Goal: Transaction & Acquisition: Purchase product/service

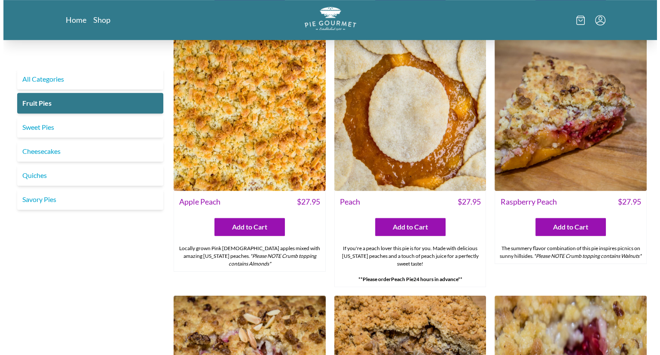
scroll to position [507, 0]
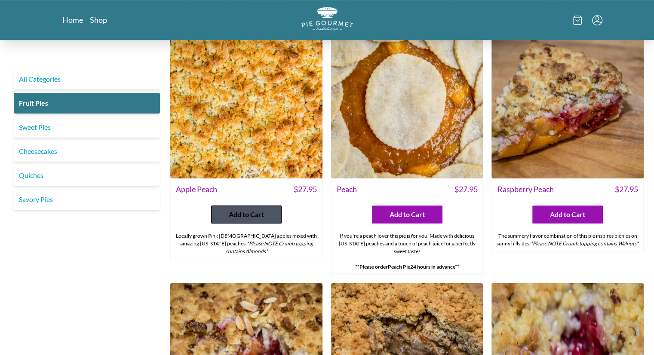
click at [261, 209] on span "Add to Cart" at bounding box center [246, 214] width 35 height 10
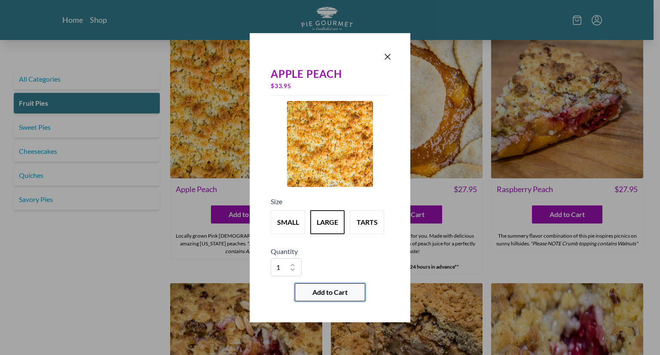
click at [327, 290] on span "Add to Cart" at bounding box center [329, 292] width 35 height 10
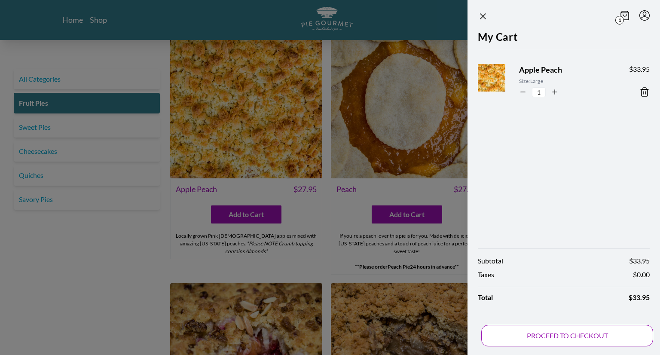
click at [569, 335] on button "PROCEED TO CHECKOUT" at bounding box center [567, 335] width 172 height 21
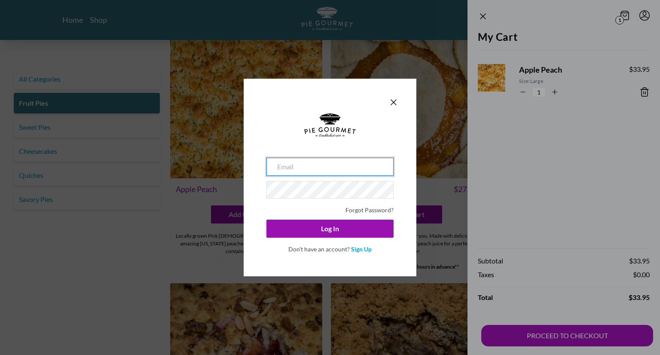
click at [323, 171] on input "email" at bounding box center [329, 167] width 127 height 18
type input "[EMAIL_ADDRESS][DOMAIN_NAME]"
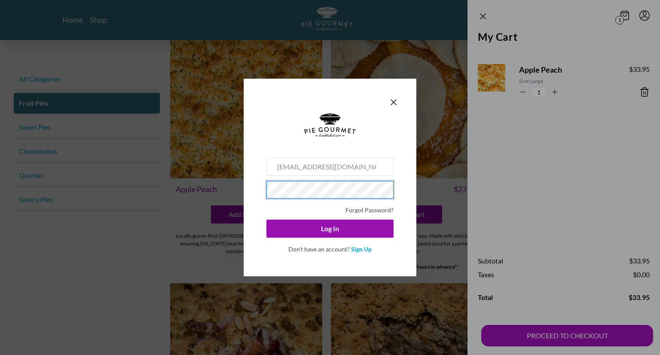
click at [222, 189] on div "[EMAIL_ADDRESS][DOMAIN_NAME] Forgot Password? Log In Don't have an account? Sig…" at bounding box center [330, 177] width 660 height 355
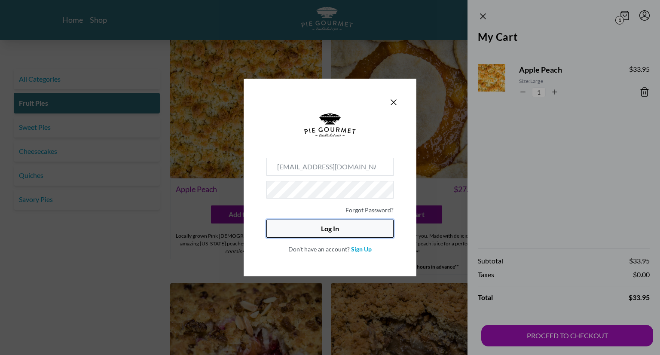
click at [323, 234] on button "Log In" at bounding box center [329, 229] width 127 height 18
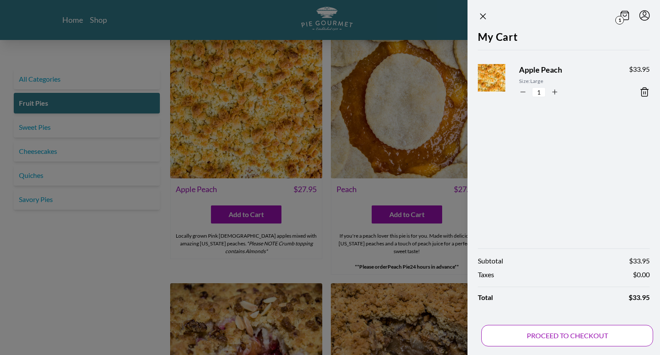
click at [577, 337] on button "PROCEED TO CHECKOUT" at bounding box center [567, 335] width 172 height 21
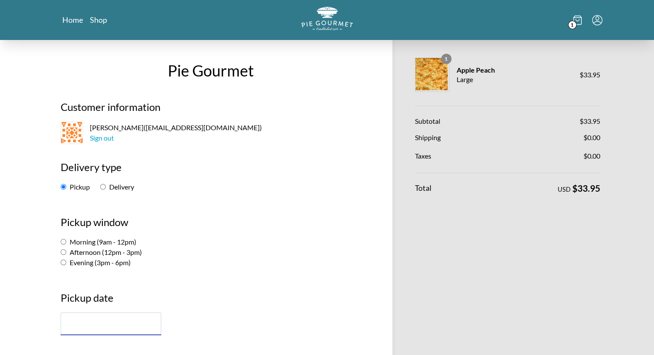
click at [103, 324] on input "text" at bounding box center [111, 323] width 101 height 23
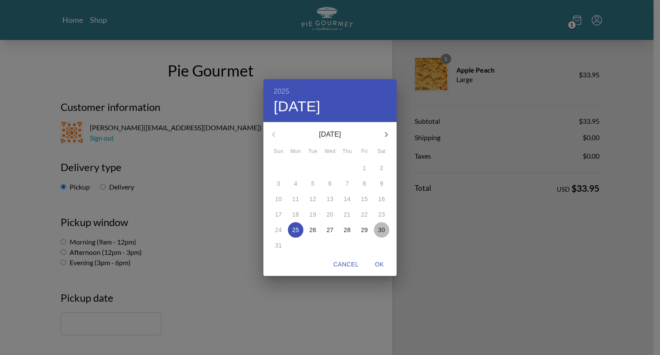
click at [385, 229] on span "30" at bounding box center [381, 230] width 15 height 9
click at [378, 262] on span "OK" at bounding box center [379, 264] width 21 height 11
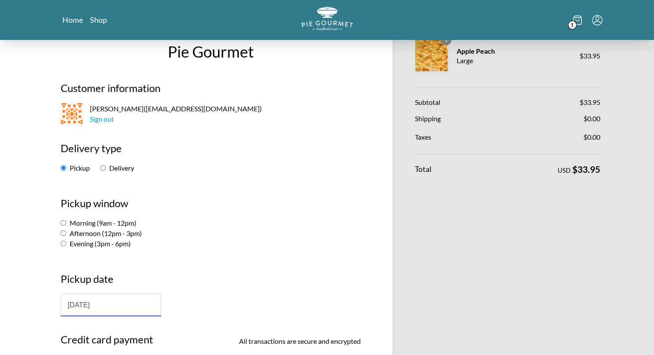
scroll to position [27, 0]
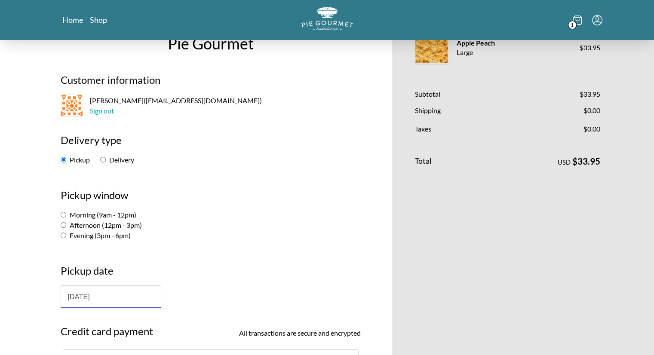
click at [144, 296] on input "[DATE]" at bounding box center [111, 296] width 101 height 23
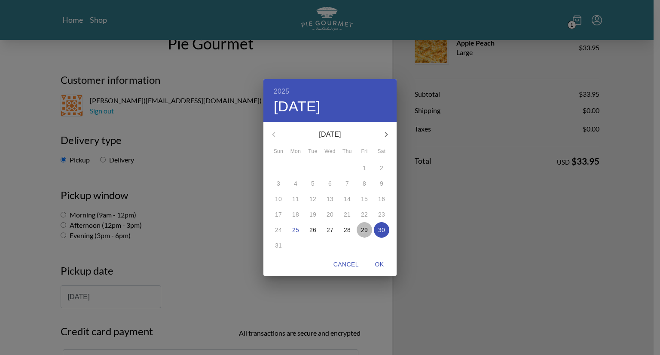
click at [366, 230] on p "29" at bounding box center [364, 230] width 7 height 9
click at [382, 263] on span "OK" at bounding box center [379, 264] width 21 height 11
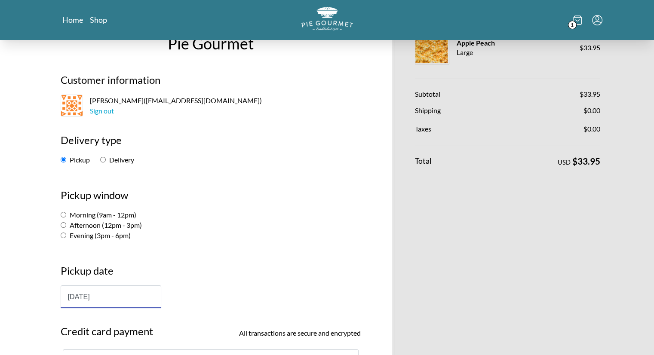
click at [129, 291] on input "[DATE]" at bounding box center [111, 296] width 101 height 23
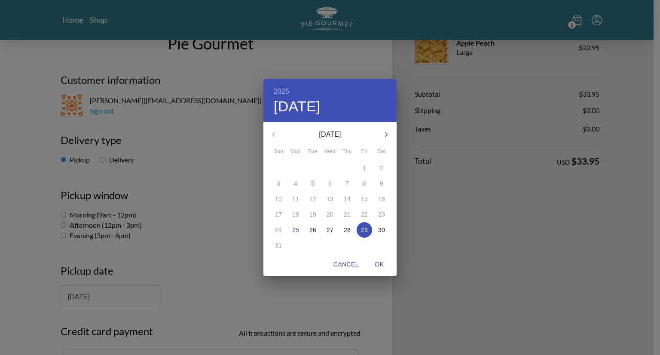
click at [379, 227] on p "30" at bounding box center [381, 230] width 7 height 9
click at [385, 265] on span "OK" at bounding box center [379, 264] width 21 height 11
type input "[DATE]"
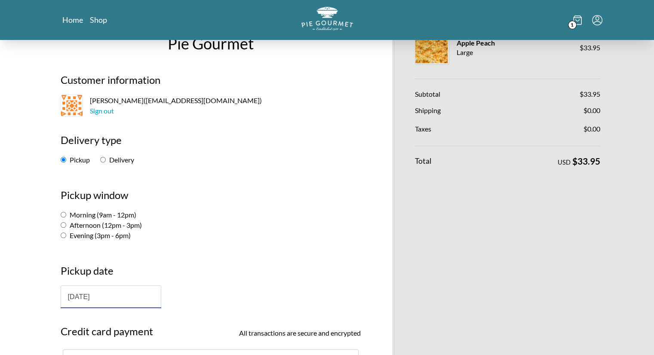
click at [63, 214] on input "Morning (9am - 12pm)" at bounding box center [64, 215] width 6 height 6
radio input "true"
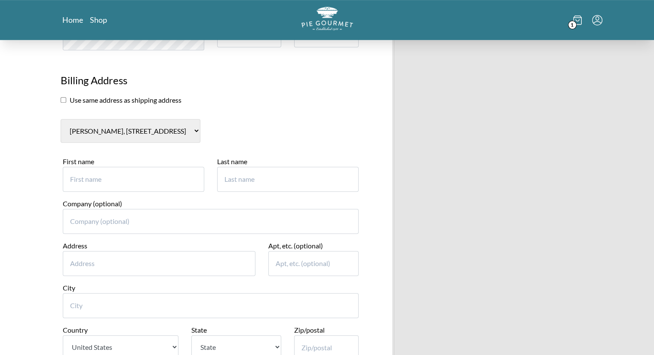
scroll to position [385, 0]
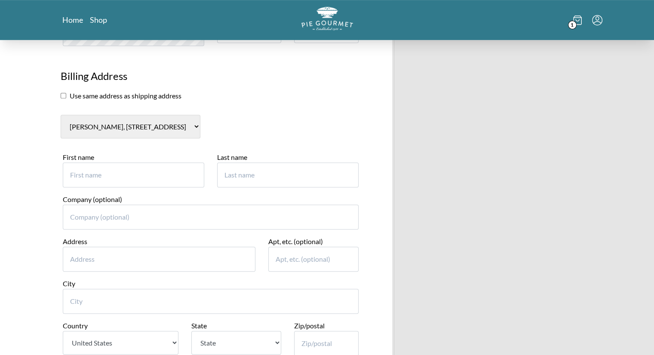
click at [200, 126] on select "[PERSON_NAME], [STREET_ADDRESS] undefined, [STREET_ADDRESS] New billing address" at bounding box center [131, 127] width 140 height 24
select select "0"
click at [61, 115] on select "[PERSON_NAME], [STREET_ADDRESS] undefined, [STREET_ADDRESS] New billing address" at bounding box center [131, 127] width 140 height 24
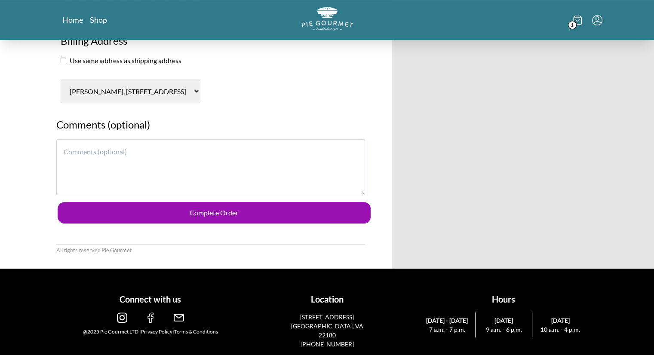
scroll to position [415, 0]
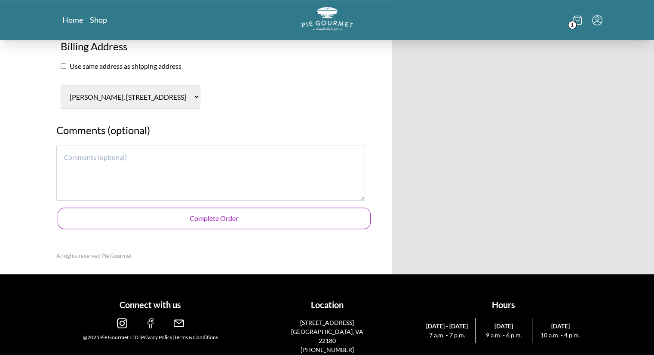
click at [247, 216] on button "Complete Order" at bounding box center [214, 218] width 313 height 21
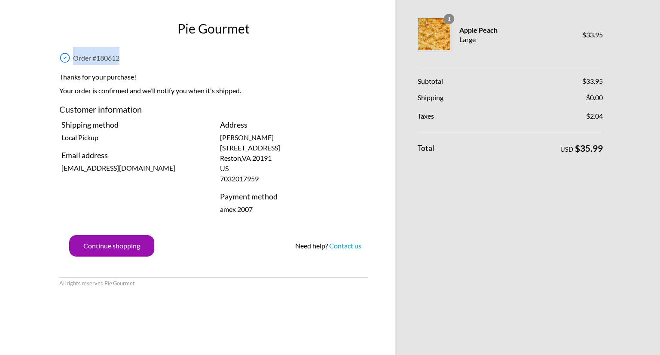
drag, startPoint x: 141, startPoint y: 60, endPoint x: 66, endPoint y: 56, distance: 74.9
click at [66, 56] on div "Order # 180612" at bounding box center [213, 56] width 309 height 18
copy div "Order # 180612"
